Goal: Information Seeking & Learning: Learn about a topic

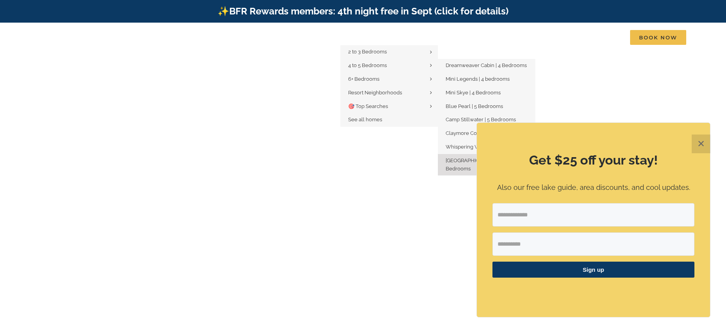
click at [458, 159] on span "[GEOGRAPHIC_DATA] | 5 Bedrooms" at bounding box center [474, 164] width 57 height 14
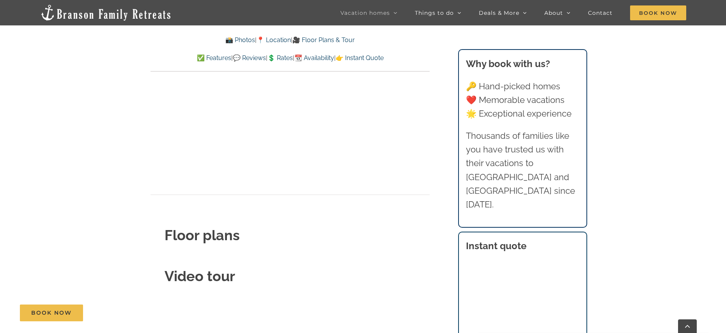
scroll to position [2587, 0]
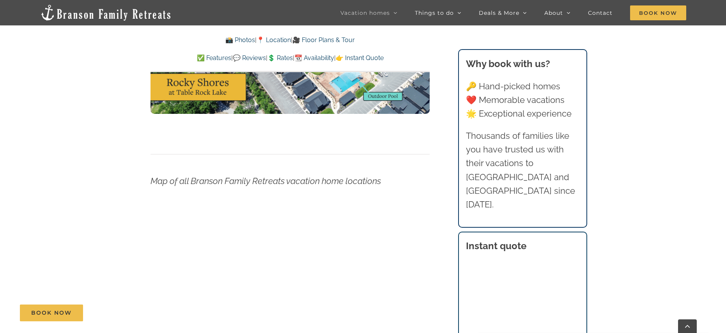
click at [243, 41] on link "📸 Photos" at bounding box center [240, 39] width 30 height 7
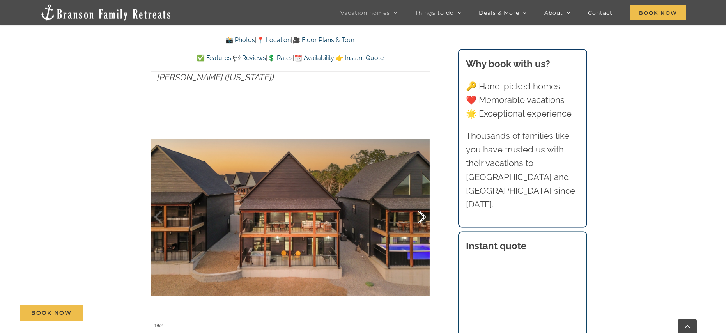
click at [422, 214] on div at bounding box center [413, 217] width 24 height 48
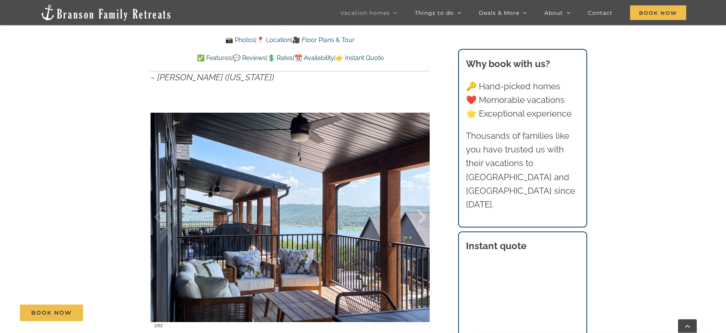
click at [422, 214] on div at bounding box center [413, 217] width 24 height 48
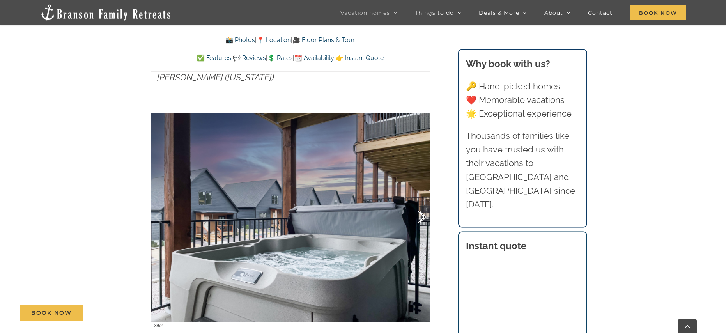
click at [422, 214] on div at bounding box center [413, 217] width 24 height 48
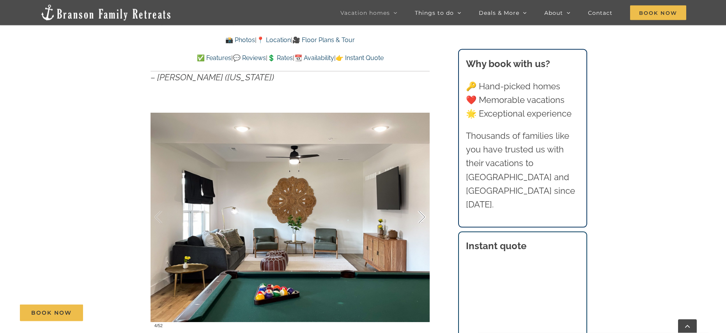
click at [422, 214] on div at bounding box center [413, 217] width 24 height 48
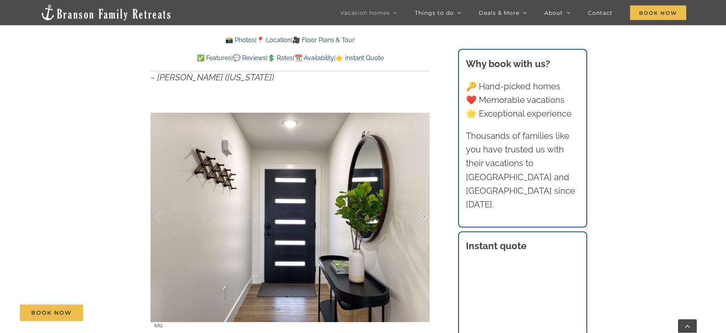
click at [422, 214] on div at bounding box center [413, 217] width 24 height 48
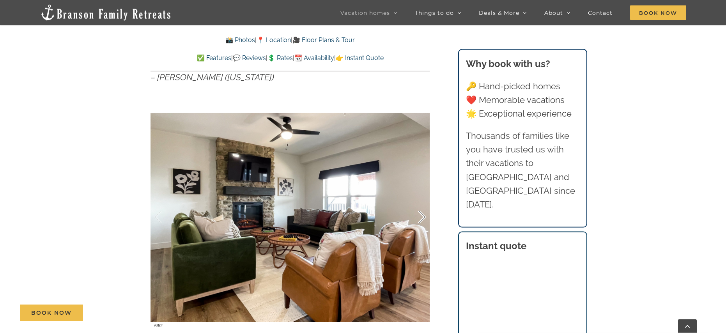
click at [422, 214] on div at bounding box center [413, 217] width 24 height 48
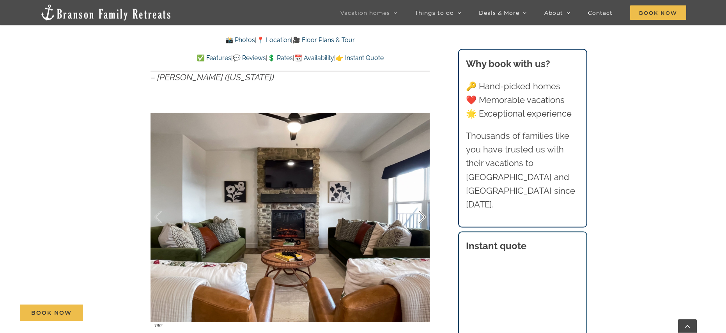
click at [422, 214] on div at bounding box center [413, 217] width 24 height 48
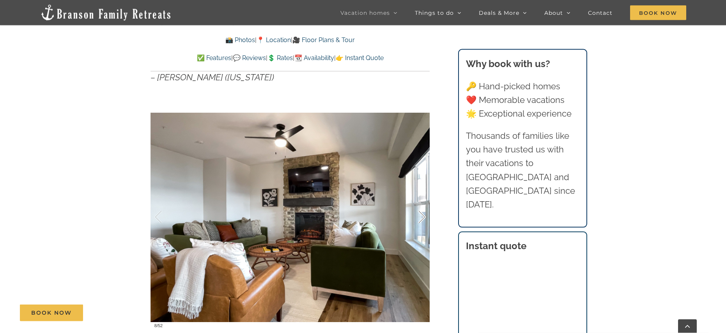
click at [422, 214] on div at bounding box center [413, 217] width 24 height 48
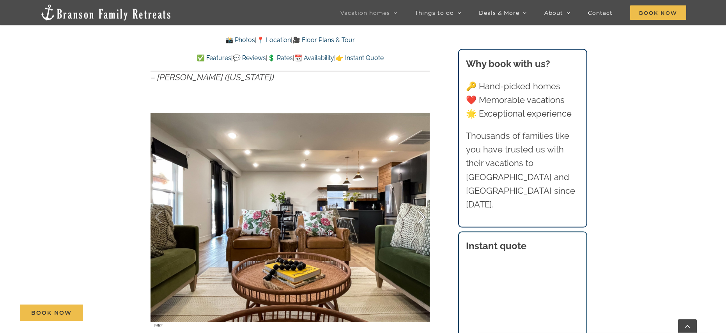
click at [422, 214] on div at bounding box center [413, 217] width 24 height 48
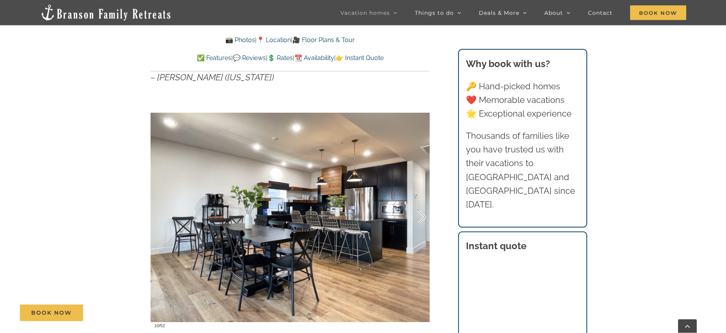
click at [422, 214] on div at bounding box center [413, 217] width 24 height 48
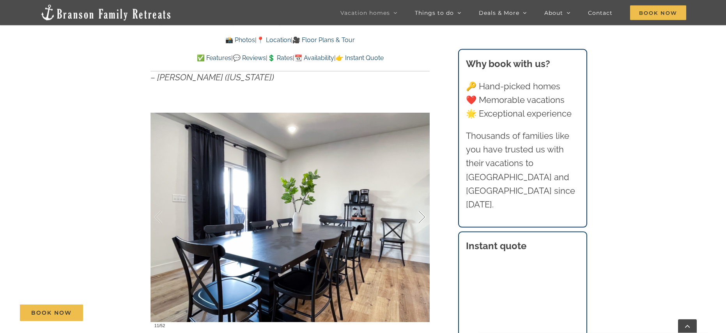
click at [422, 214] on div at bounding box center [413, 217] width 24 height 48
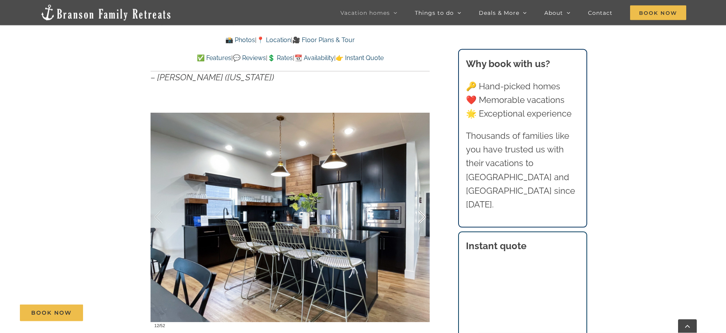
click at [422, 214] on div at bounding box center [413, 217] width 24 height 48
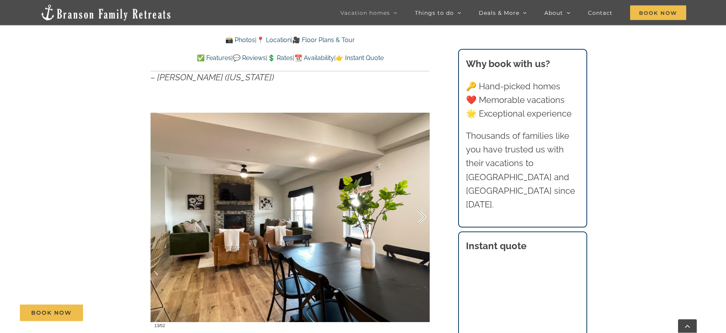
click at [422, 214] on div at bounding box center [413, 217] width 24 height 48
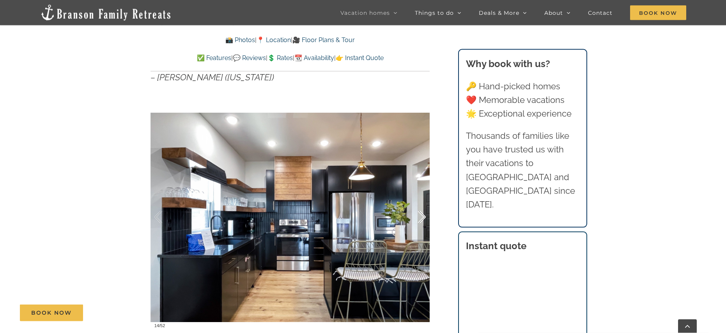
click at [422, 214] on div at bounding box center [413, 217] width 24 height 48
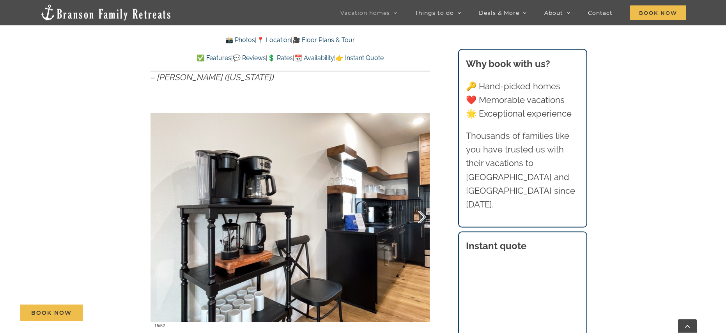
click at [422, 214] on div at bounding box center [413, 217] width 24 height 48
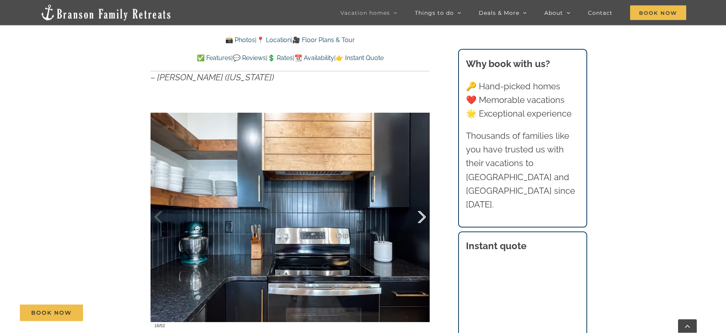
click at [422, 214] on div at bounding box center [413, 217] width 24 height 48
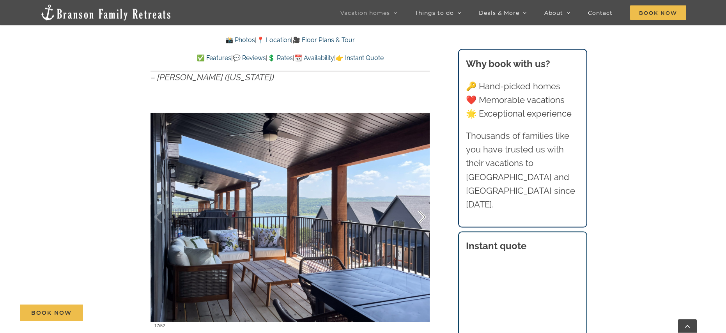
click at [422, 214] on div at bounding box center [413, 217] width 24 height 48
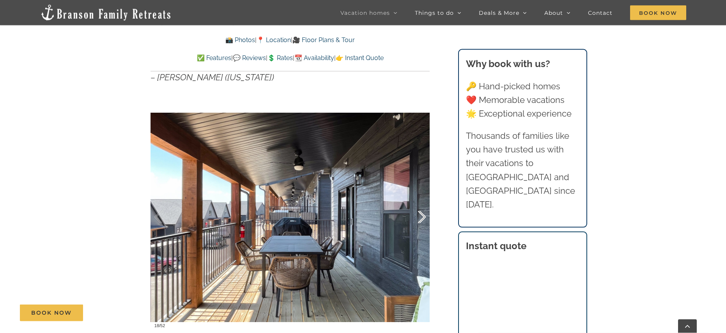
click at [422, 214] on div at bounding box center [413, 217] width 24 height 48
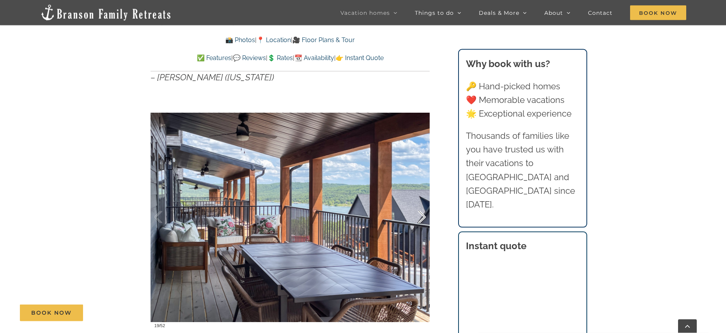
click at [422, 214] on div at bounding box center [413, 217] width 24 height 48
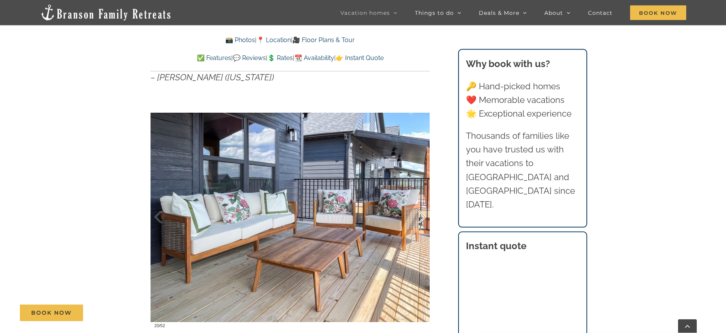
click at [422, 214] on div at bounding box center [413, 217] width 24 height 48
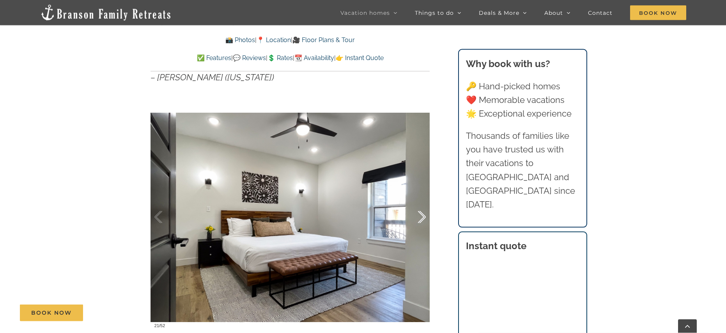
click at [422, 214] on div at bounding box center [413, 217] width 24 height 48
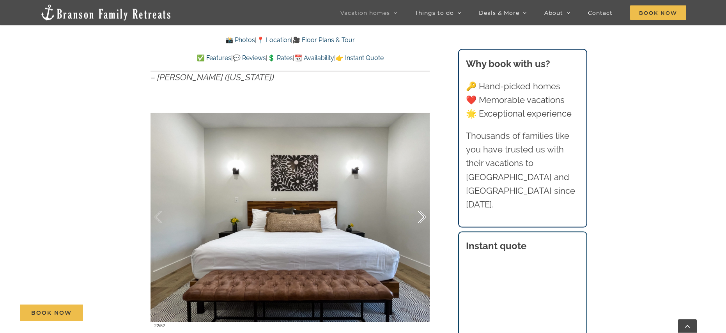
click at [422, 214] on div at bounding box center [413, 217] width 24 height 48
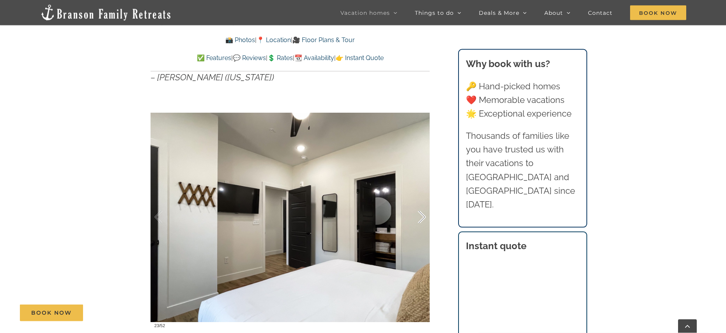
click at [422, 214] on div at bounding box center [413, 217] width 24 height 48
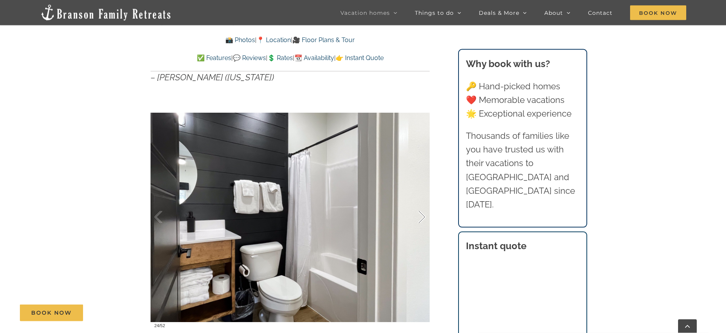
click at [422, 214] on div at bounding box center [413, 217] width 24 height 48
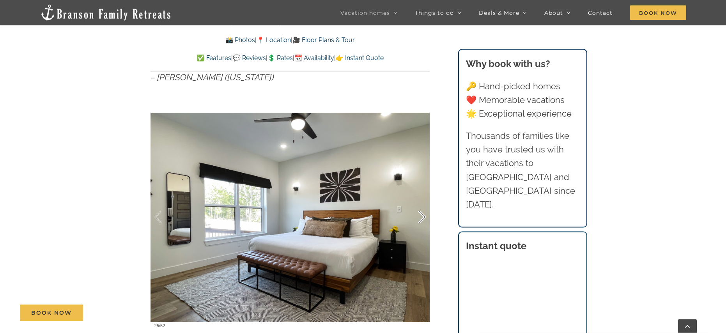
click at [422, 214] on div at bounding box center [413, 217] width 24 height 48
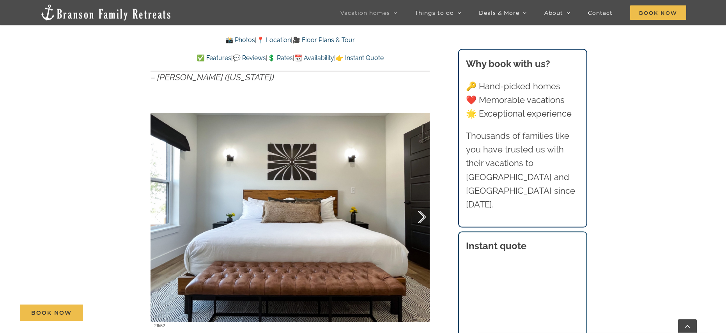
click at [422, 214] on div at bounding box center [413, 217] width 24 height 48
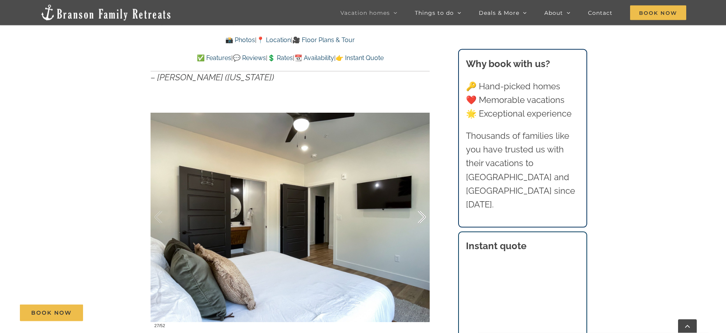
click at [422, 214] on div at bounding box center [413, 217] width 24 height 48
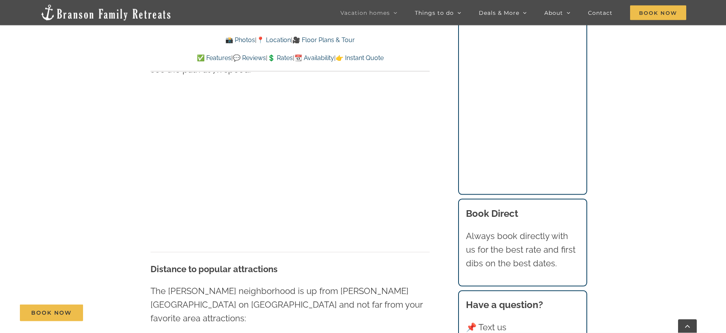
scroll to position [2073, 0]
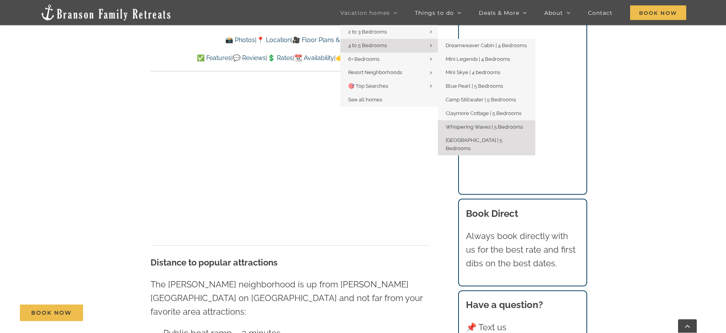
click at [479, 127] on span "Whispering Waves | 5 Bedrooms" at bounding box center [484, 127] width 77 height 6
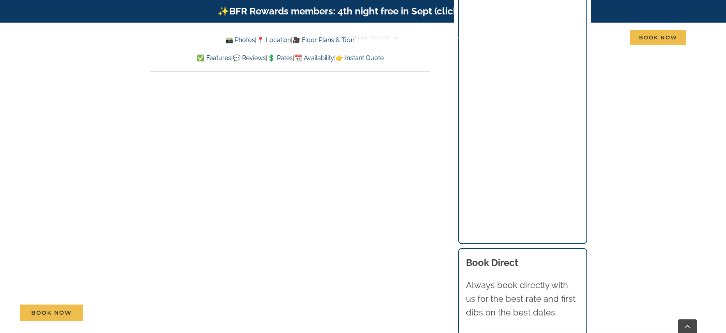
scroll to position [634, 0]
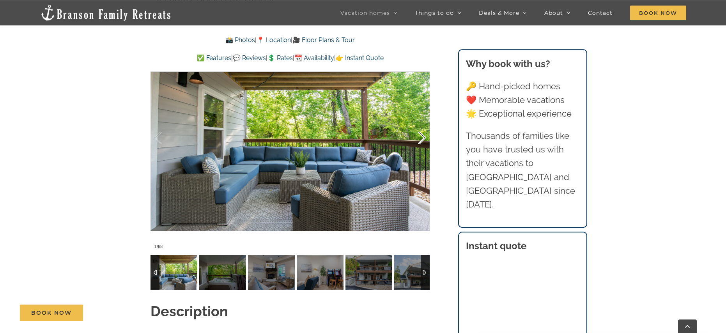
click at [421, 140] on div at bounding box center [413, 138] width 24 height 48
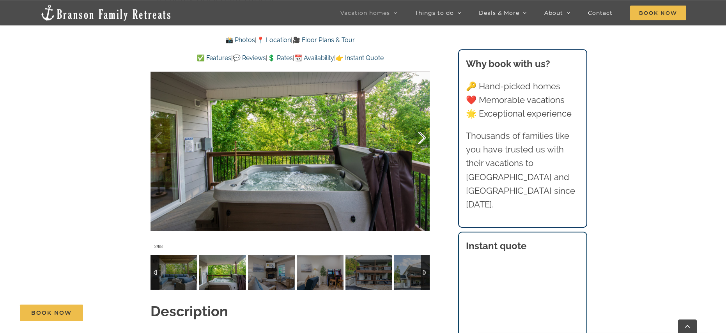
click at [421, 140] on div at bounding box center [413, 138] width 24 height 48
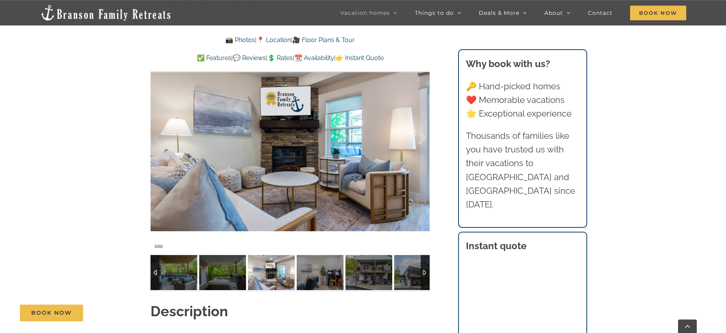
click at [421, 140] on div at bounding box center [413, 138] width 24 height 48
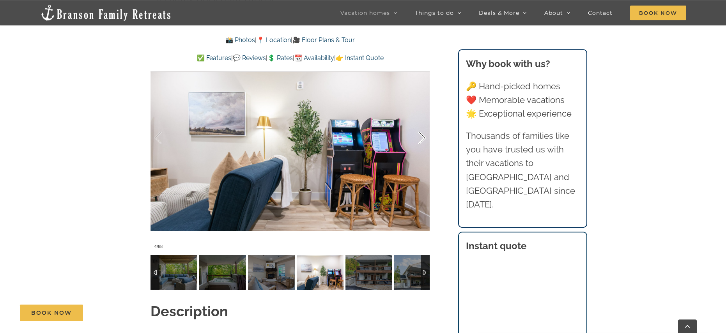
click at [421, 140] on div at bounding box center [413, 138] width 24 height 48
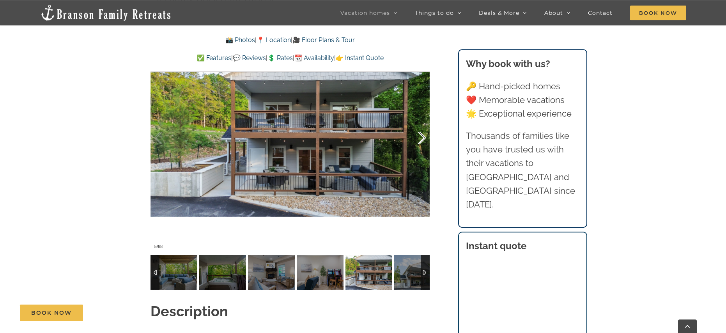
click at [421, 140] on div at bounding box center [413, 138] width 24 height 48
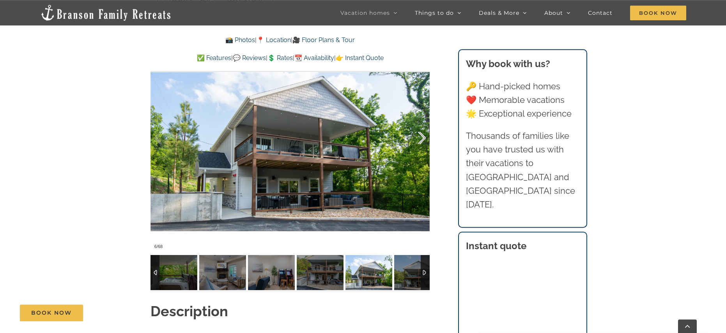
click at [421, 140] on div at bounding box center [413, 138] width 24 height 48
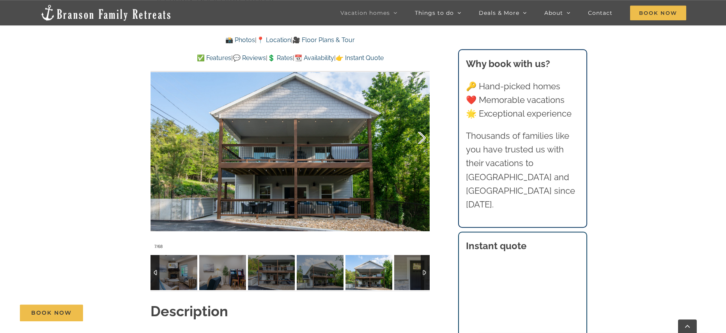
click at [421, 140] on div at bounding box center [413, 138] width 24 height 48
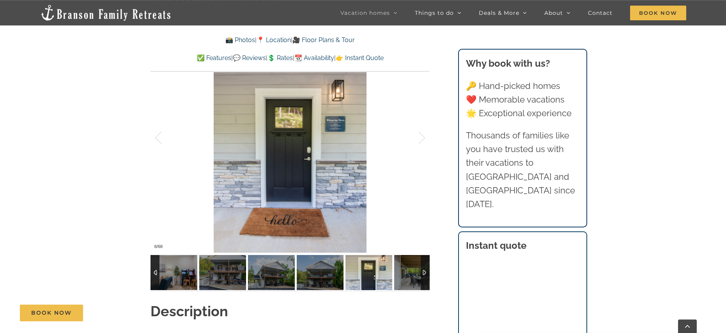
click at [423, 272] on div at bounding box center [425, 272] width 9 height 35
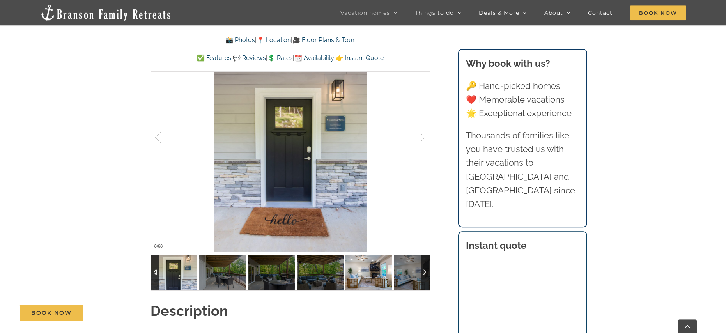
drag, startPoint x: 357, startPoint y: 277, endPoint x: 363, endPoint y: 277, distance: 5.9
click at [359, 277] on img at bounding box center [368, 272] width 47 height 35
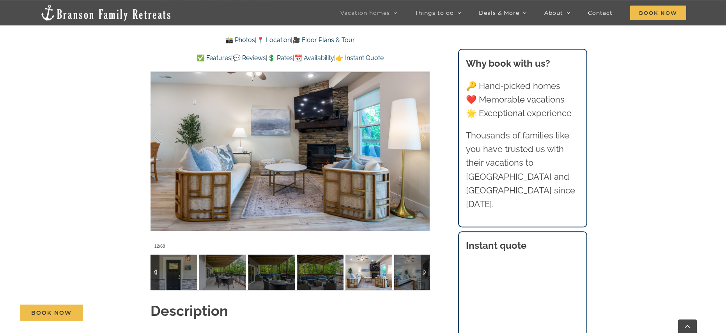
click at [426, 273] on div at bounding box center [425, 272] width 9 height 35
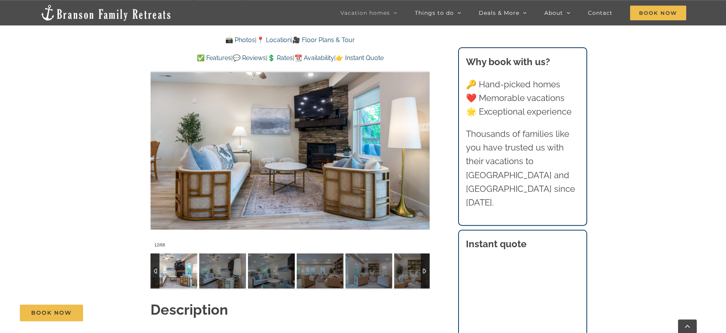
scroll to position [636, 0]
click at [424, 138] on div at bounding box center [413, 136] width 24 height 48
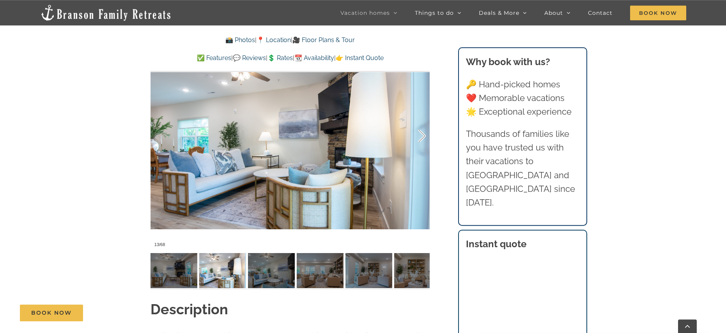
click at [424, 138] on div at bounding box center [413, 136] width 24 height 48
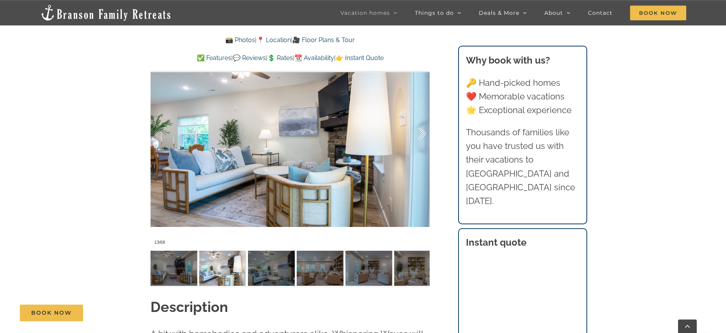
click at [424, 138] on div at bounding box center [413, 134] width 24 height 48
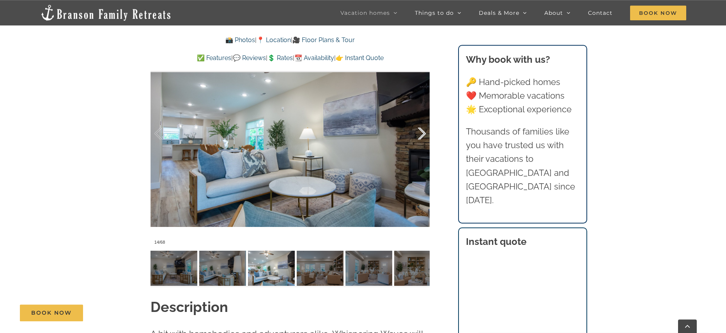
click at [424, 138] on div at bounding box center [413, 134] width 24 height 48
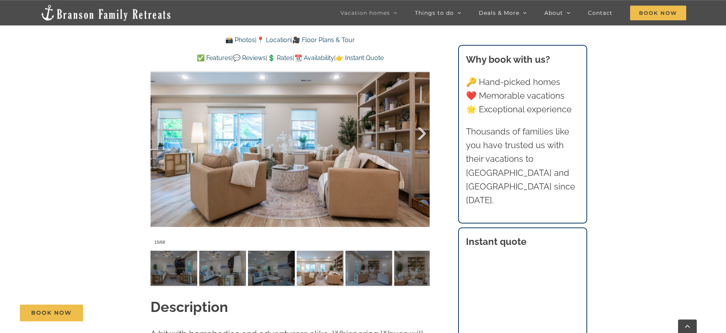
click at [424, 138] on div at bounding box center [413, 134] width 24 height 48
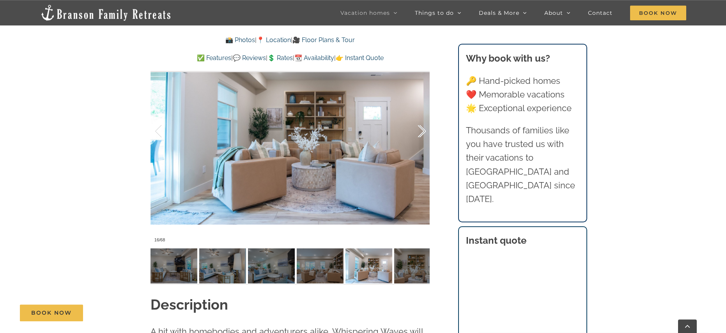
click at [424, 138] on div at bounding box center [413, 131] width 24 height 48
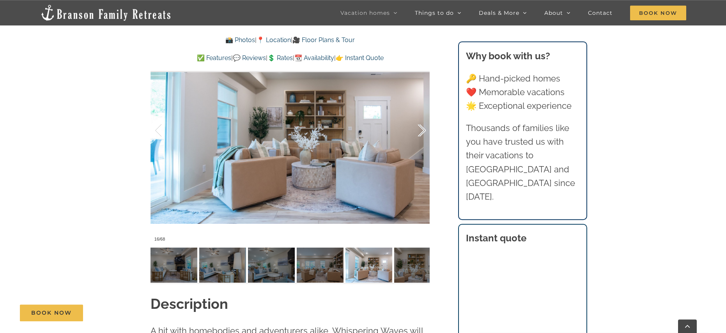
click at [424, 138] on div at bounding box center [413, 130] width 24 height 48
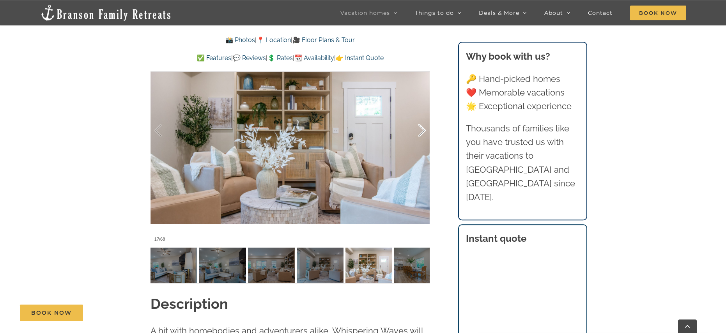
click at [424, 138] on div at bounding box center [413, 130] width 24 height 48
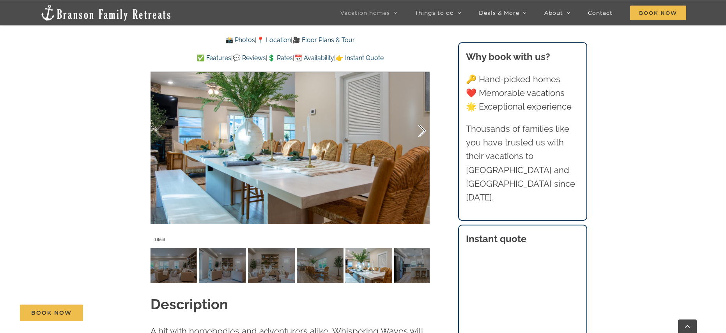
click at [424, 138] on div at bounding box center [413, 131] width 24 height 48
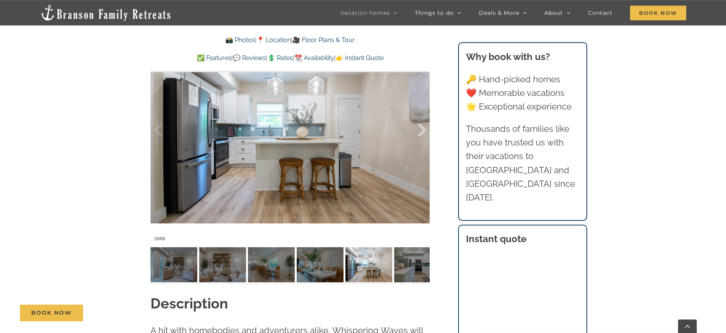
click at [424, 138] on div at bounding box center [413, 130] width 24 height 48
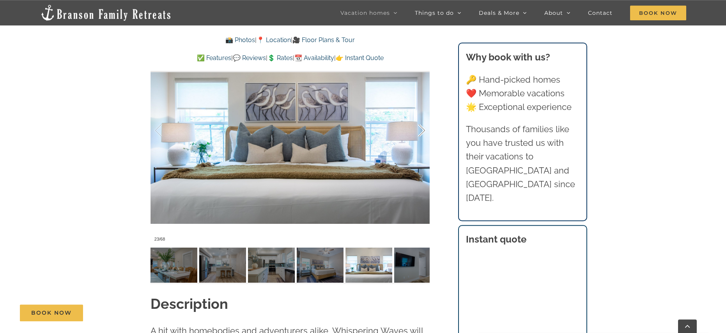
click at [424, 138] on div at bounding box center [413, 130] width 24 height 48
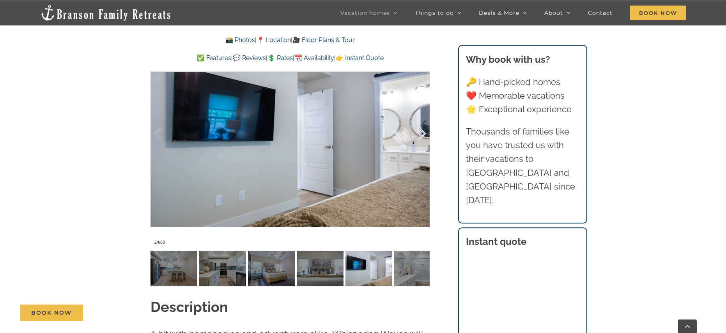
click at [423, 135] on div at bounding box center [413, 134] width 24 height 48
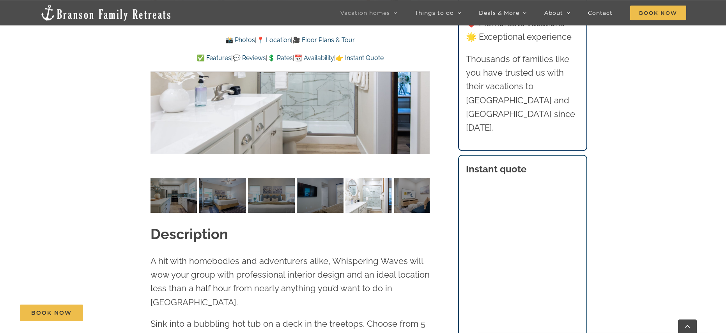
scroll to position [714, 0]
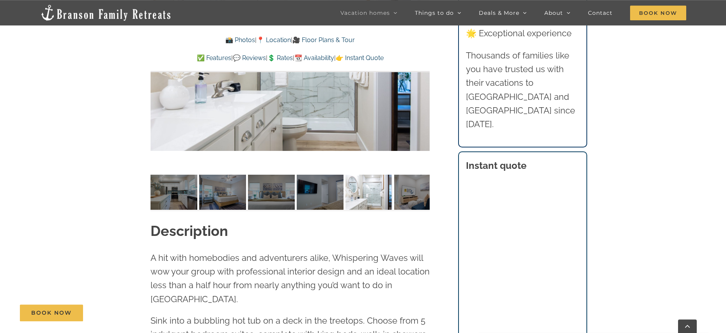
scroll to position [350, 0]
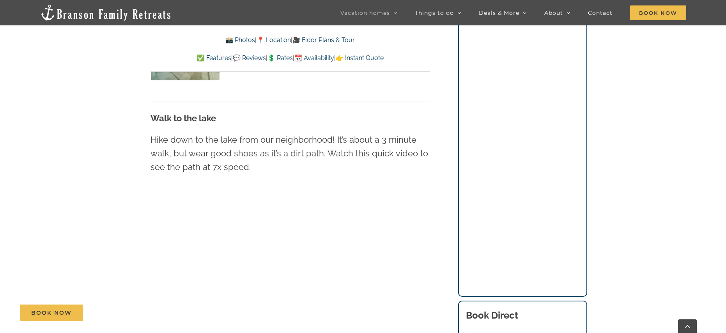
scroll to position [1970, 0]
drag, startPoint x: 414, startPoint y: 242, endPoint x: 385, endPoint y: 233, distance: 30.4
click at [413, 242] on div "Walk to the lake Hike down to the lake from our neighborhood! It’s about a 3 mi…" at bounding box center [289, 223] width 279 height 249
click at [419, 180] on div at bounding box center [289, 180] width 279 height 0
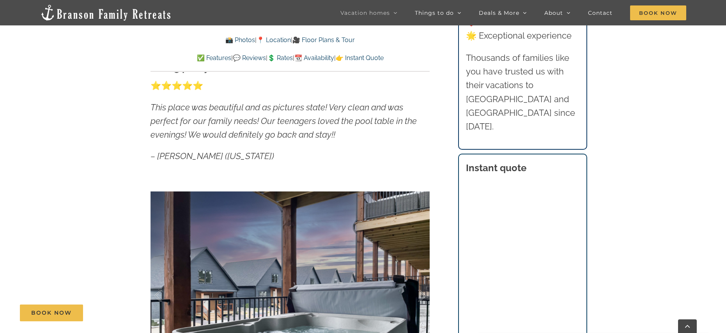
click at [236, 39] on link "📸 Photos" at bounding box center [240, 39] width 30 height 7
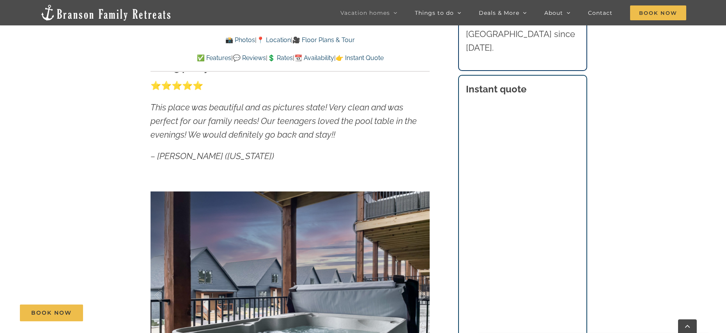
scroll to position [475, 0]
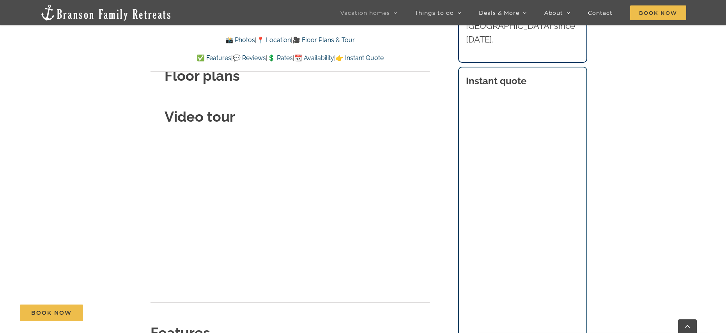
scroll to position [2896, 0]
